Goal: Task Accomplishment & Management: Use online tool/utility

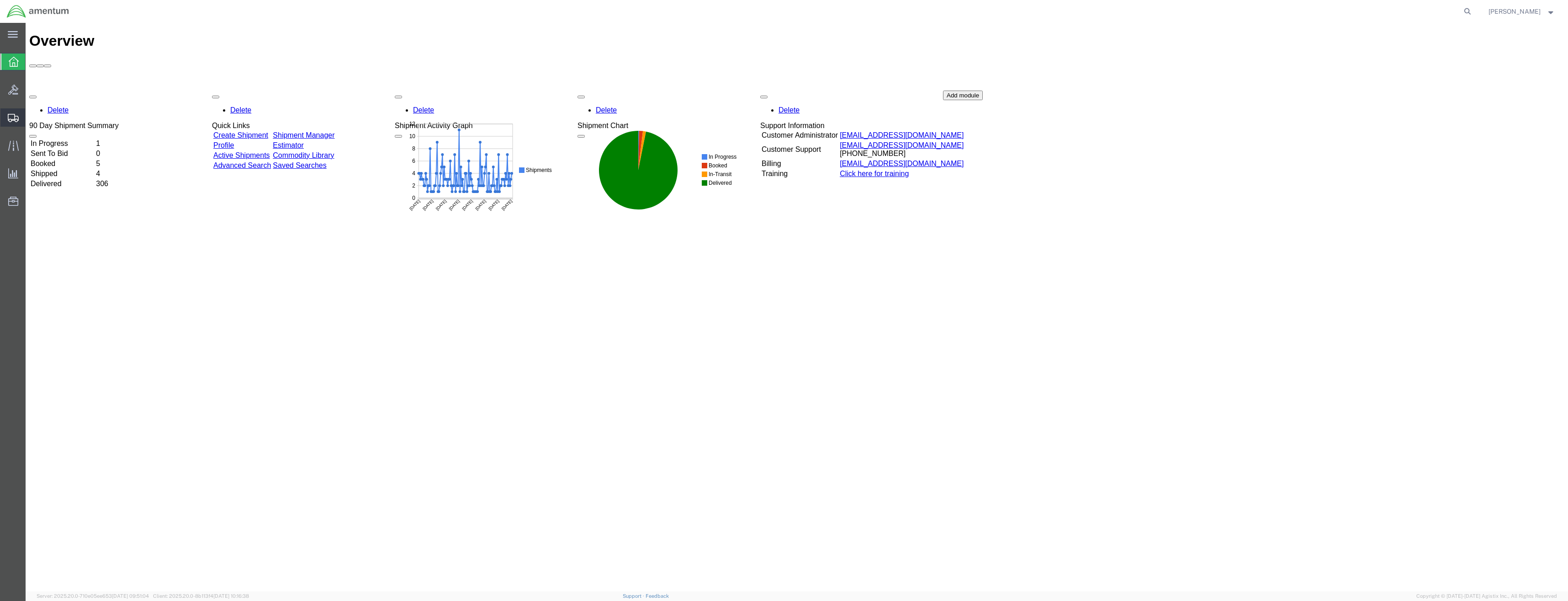
click at [23, 115] on div at bounding box center [13, 117] width 25 height 18
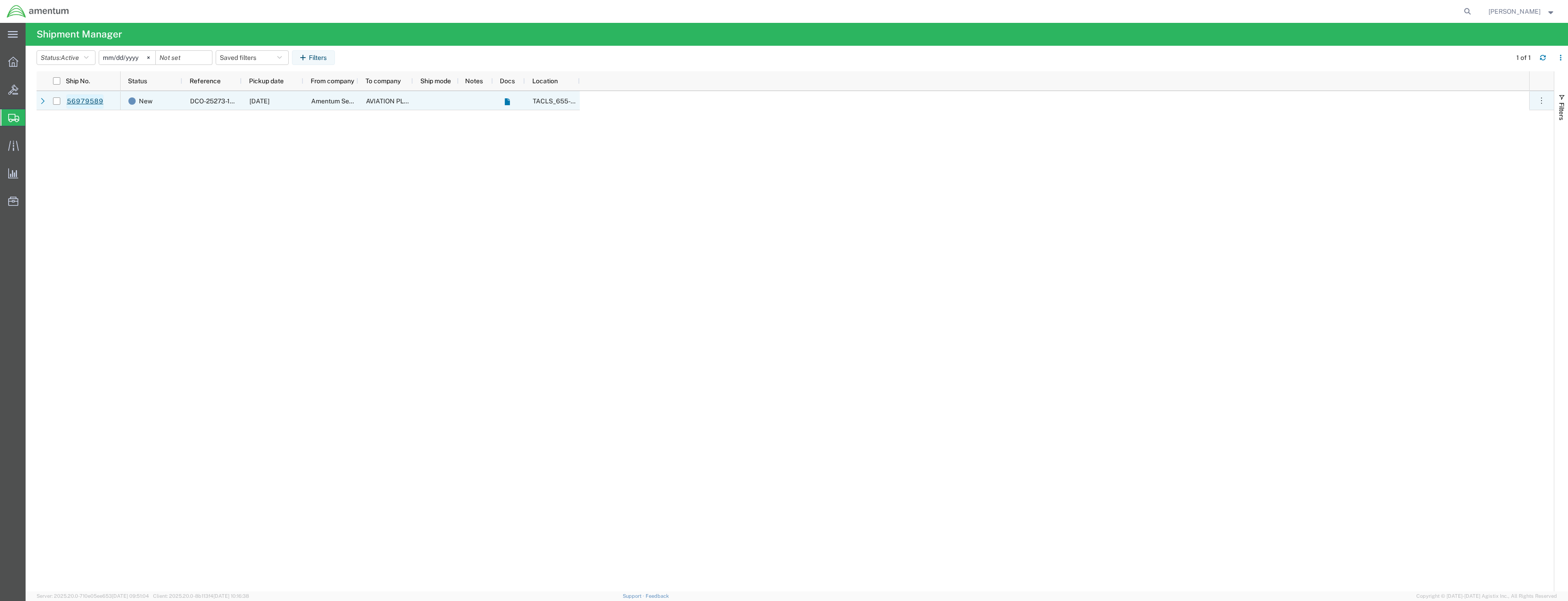
click at [88, 99] on link "56979589" at bounding box center [85, 101] width 38 height 15
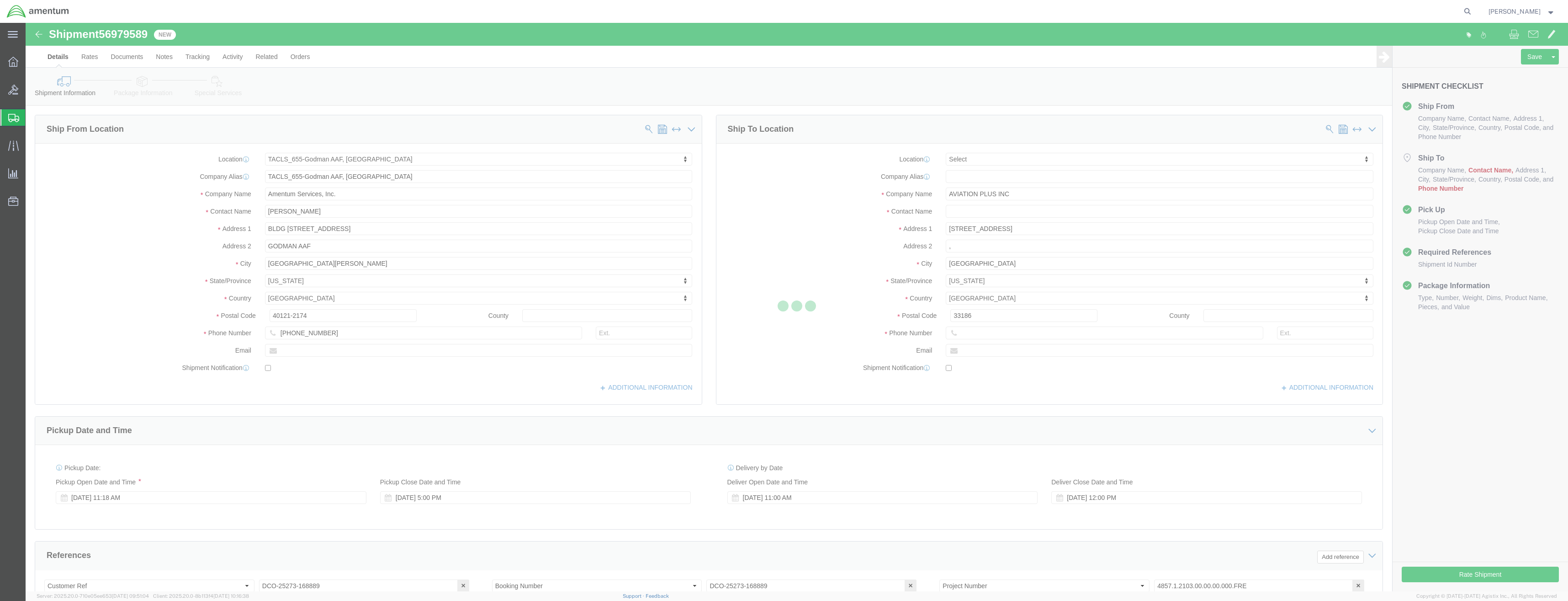
select select "42727"
select select
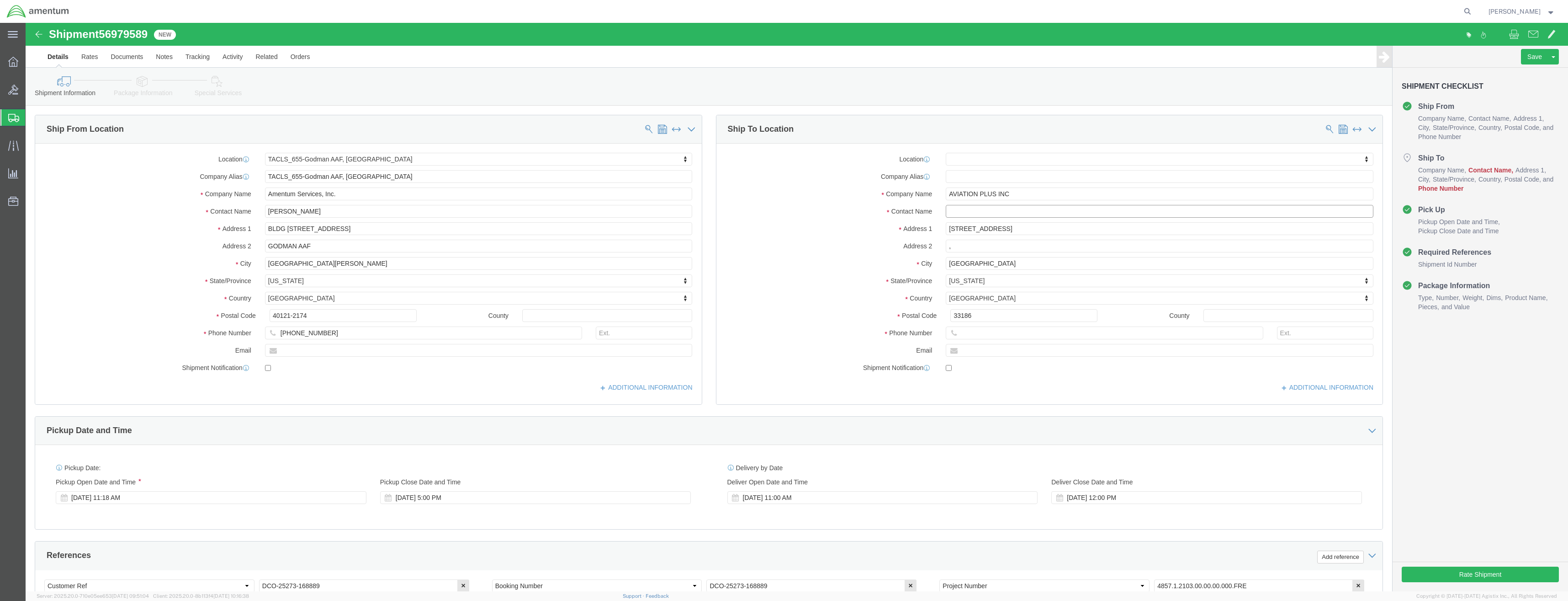
click input "text"
type input "EDDIE R"
click p "- AVIATION PLUS INC - (Eddie Reaves) 12223 SW 131 AVENUE, MIAMI, FL, 33186, US"
select select "FL"
type input "Eddie Reaves"
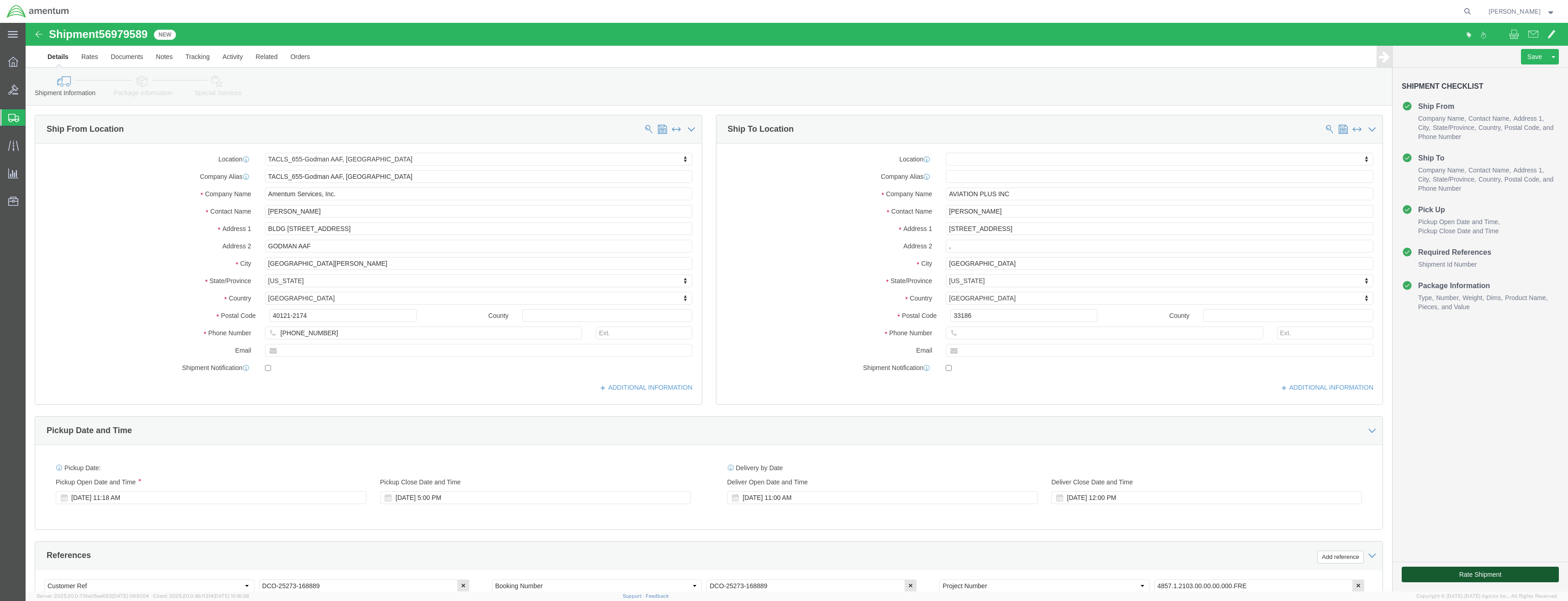
click button "Rate Shipment"
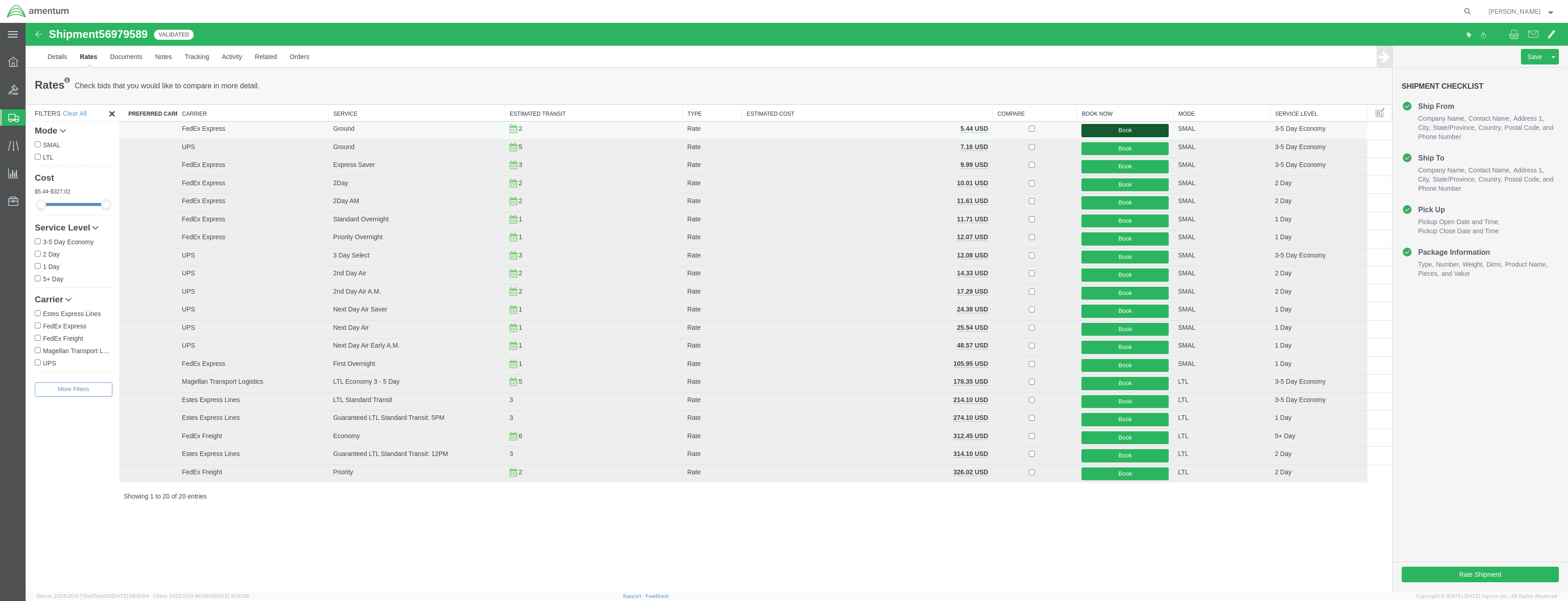
click at [1136, 131] on button "Book" at bounding box center [1125, 130] width 88 height 13
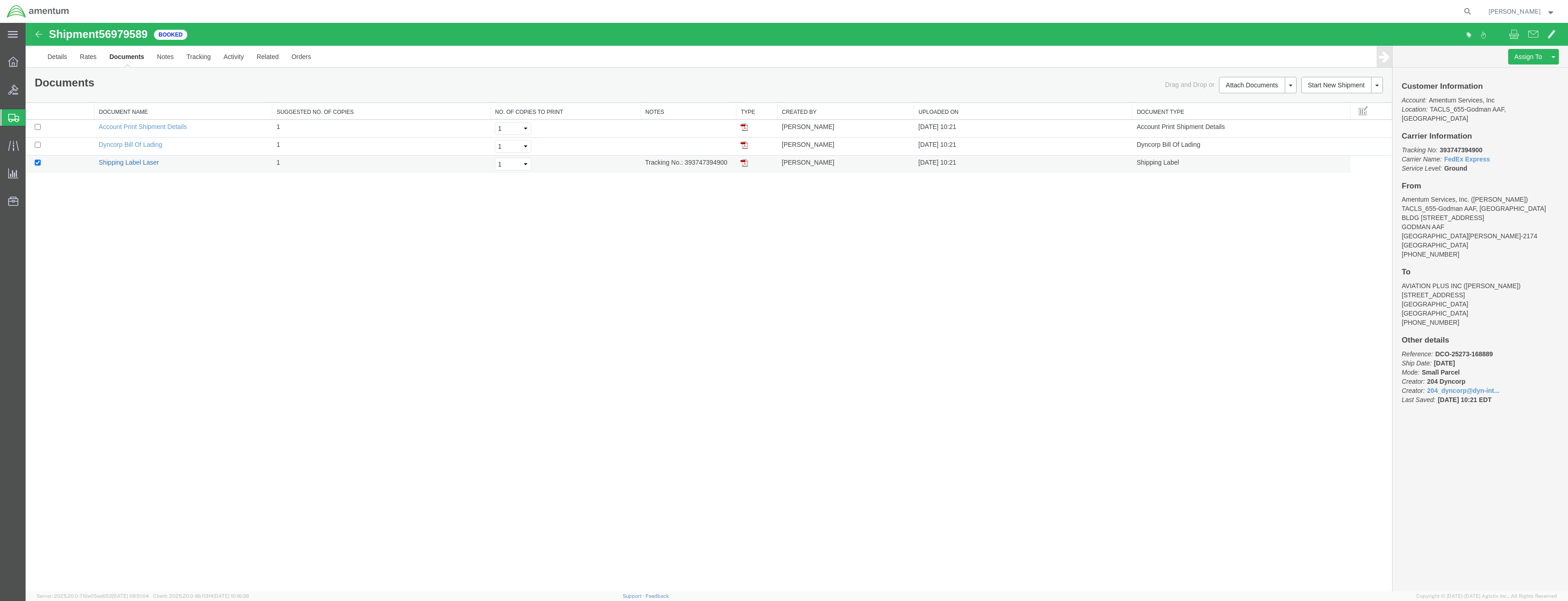
click at [150, 160] on link "Shipping Label Laser" at bounding box center [129, 162] width 60 height 7
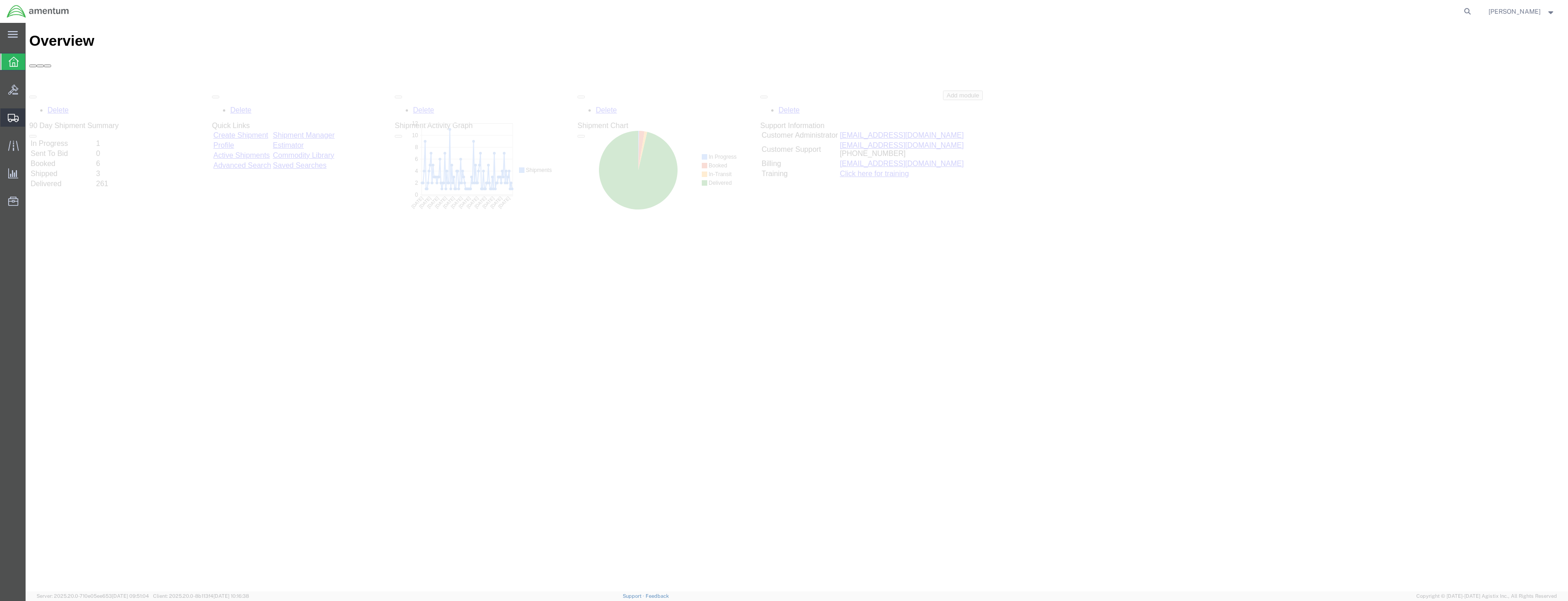
click at [11, 117] on icon at bounding box center [13, 117] width 11 height 8
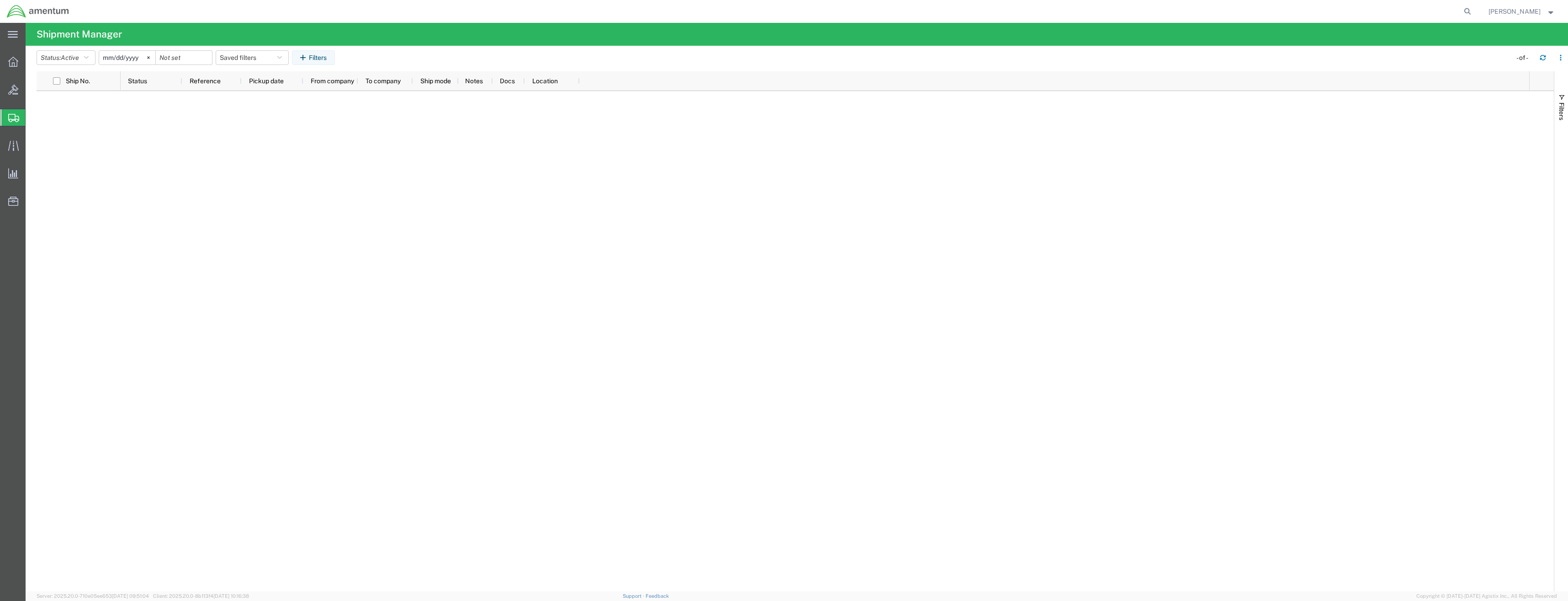
click at [11, 97] on div at bounding box center [13, 89] width 25 height 18
click at [11, 113] on svg-icon at bounding box center [13, 117] width 11 height 9
click at [88, 100] on link "56979686" at bounding box center [85, 101] width 38 height 15
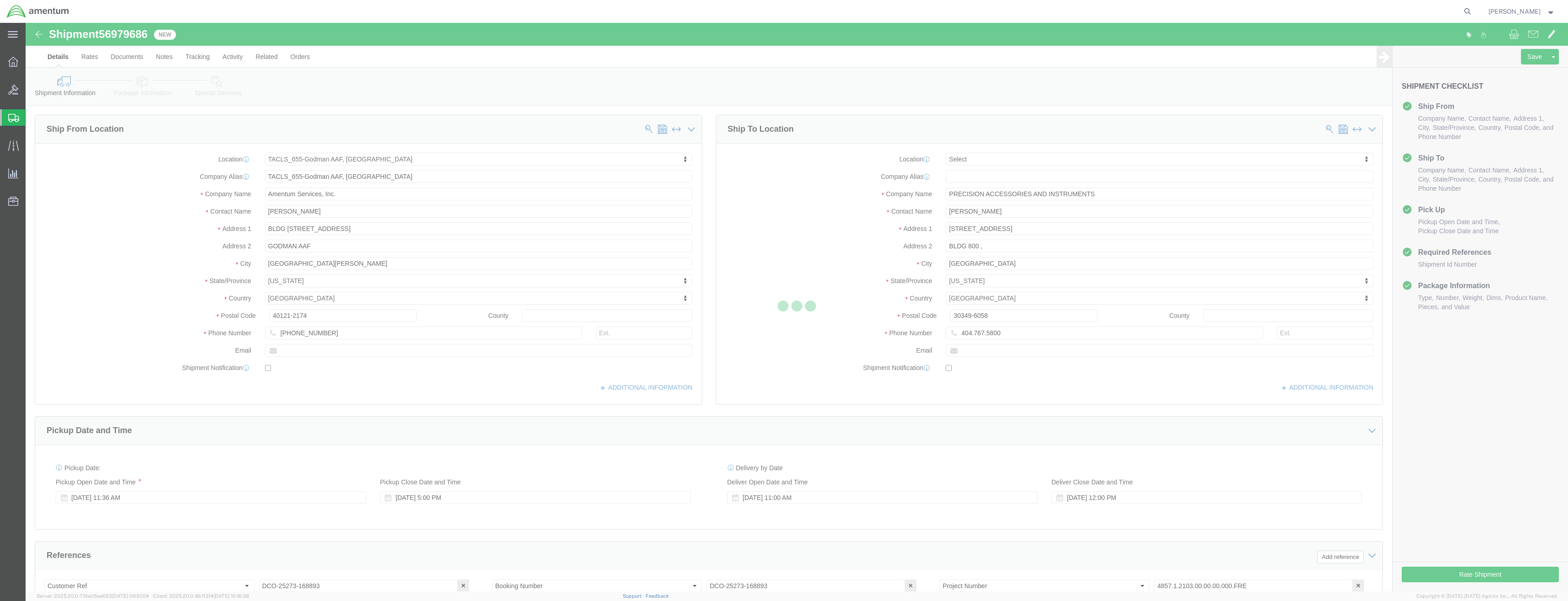
select select "42727"
select select
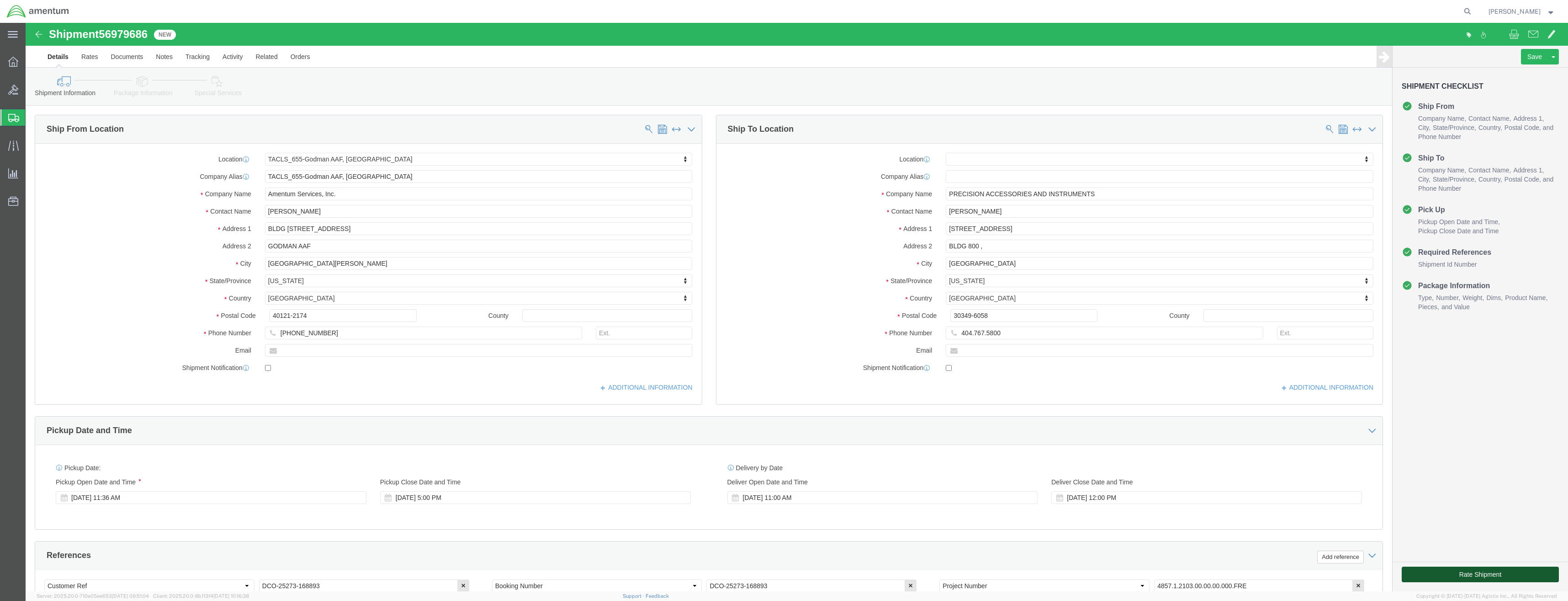
click button "Rate Shipment"
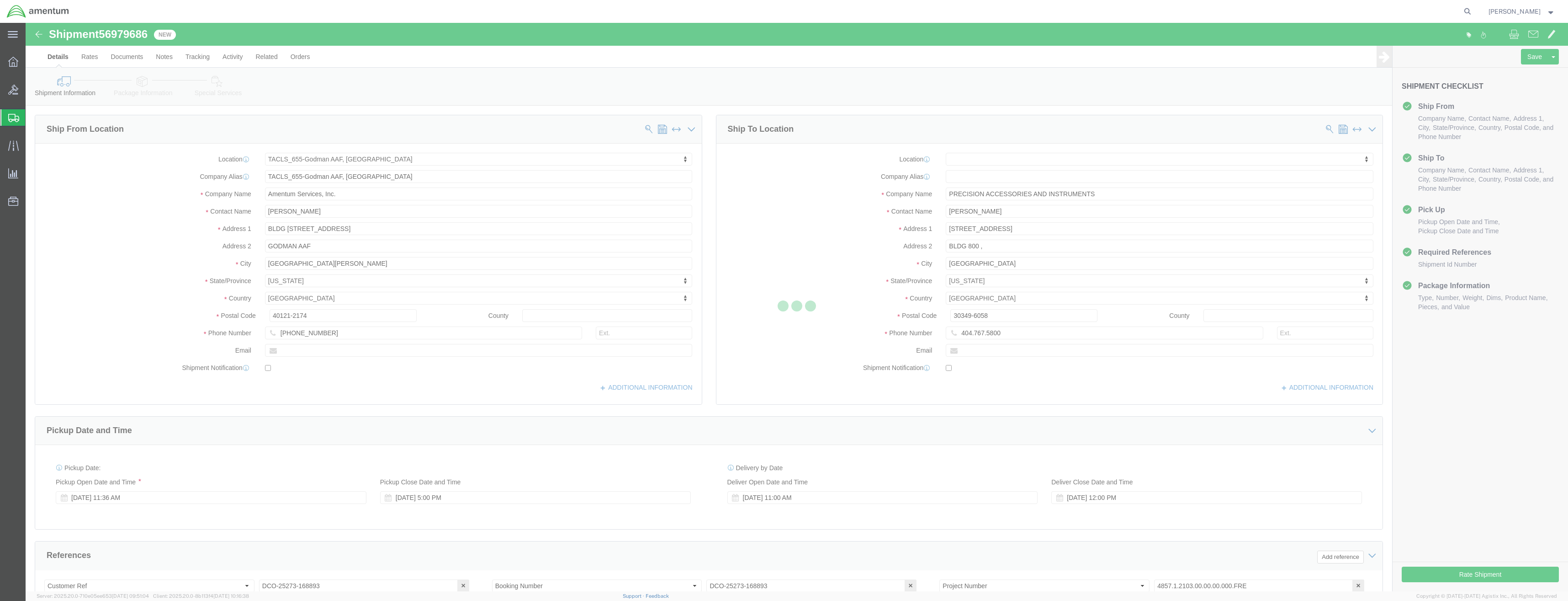
select select "42727"
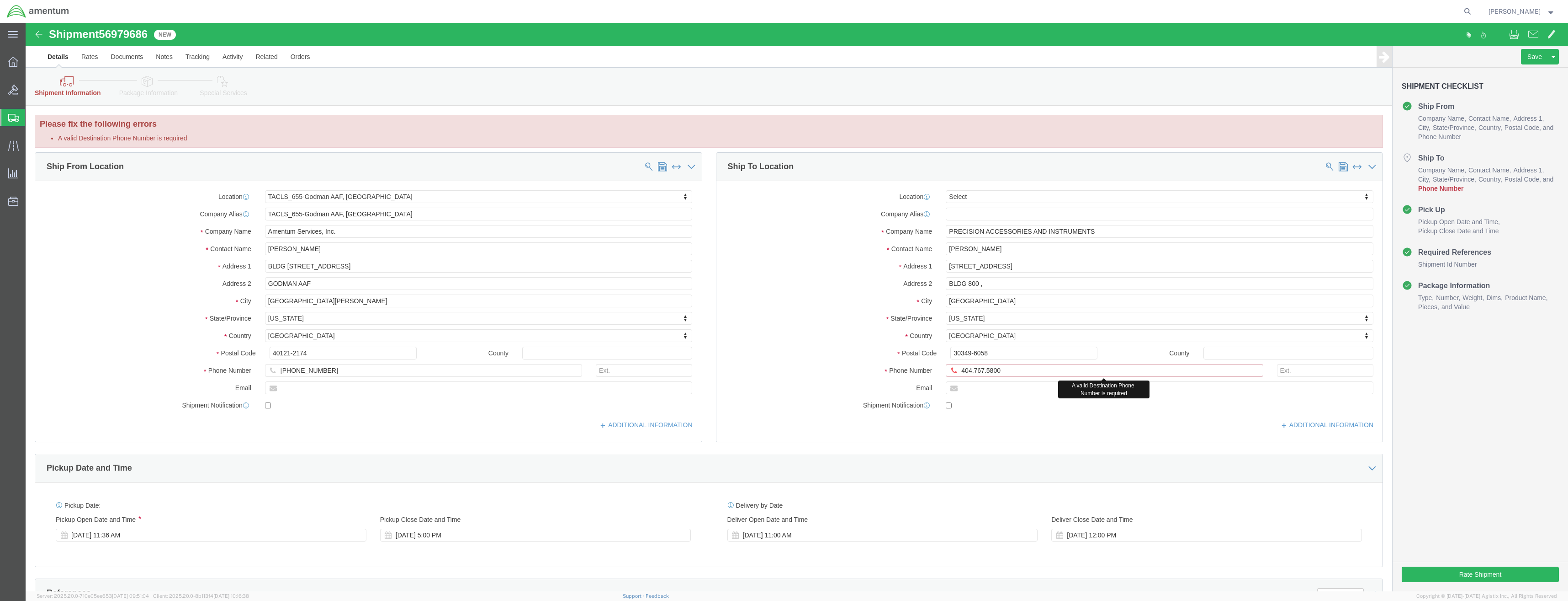
click input "404.767.5800"
type input "[PHONE_NUMBER]"
click button "Rate Shipment"
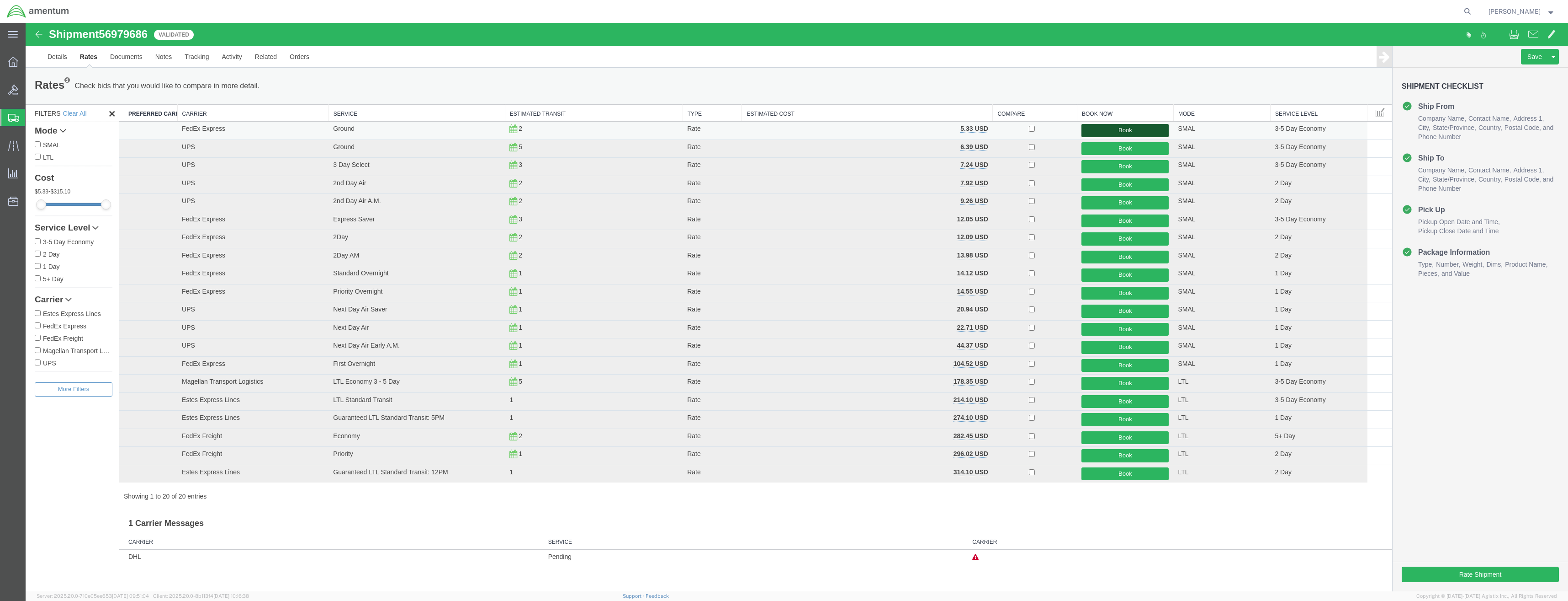
click at [1104, 133] on button "Book" at bounding box center [1125, 130] width 88 height 13
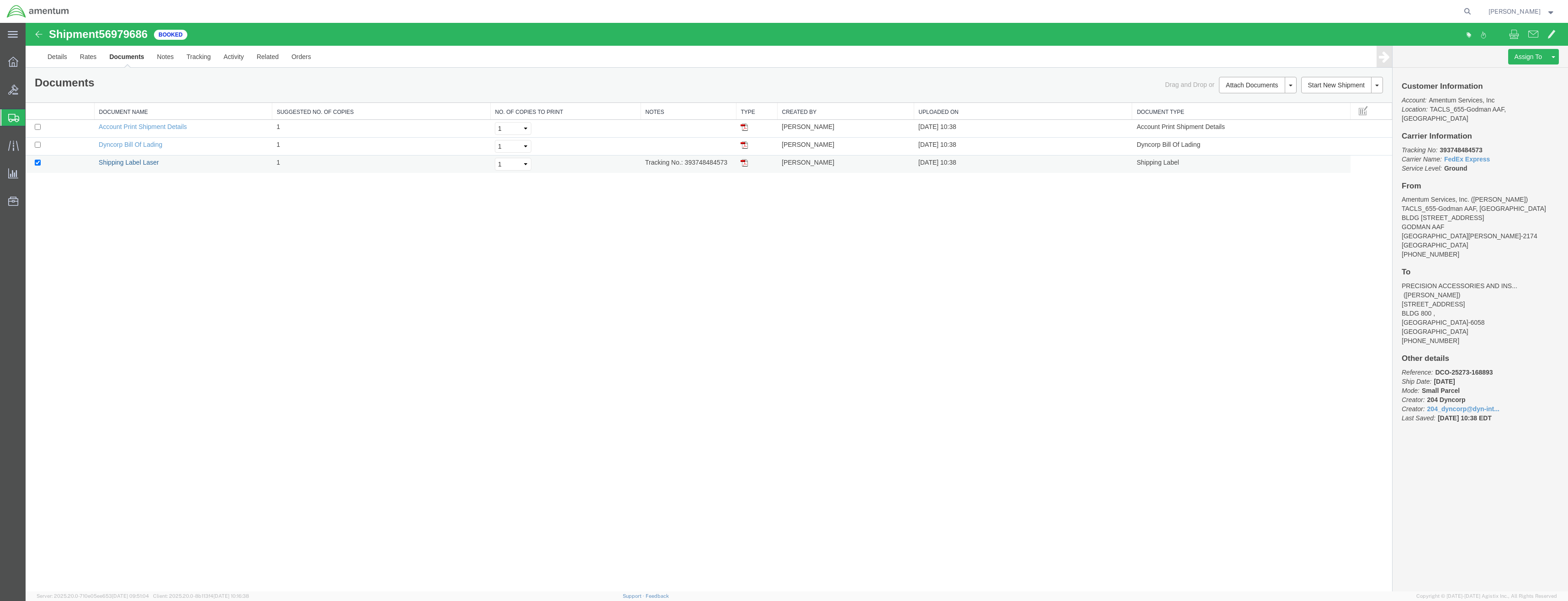
click at [137, 162] on link "Shipping Label Laser" at bounding box center [129, 162] width 60 height 7
